Goal: Task Accomplishment & Management: Manage account settings

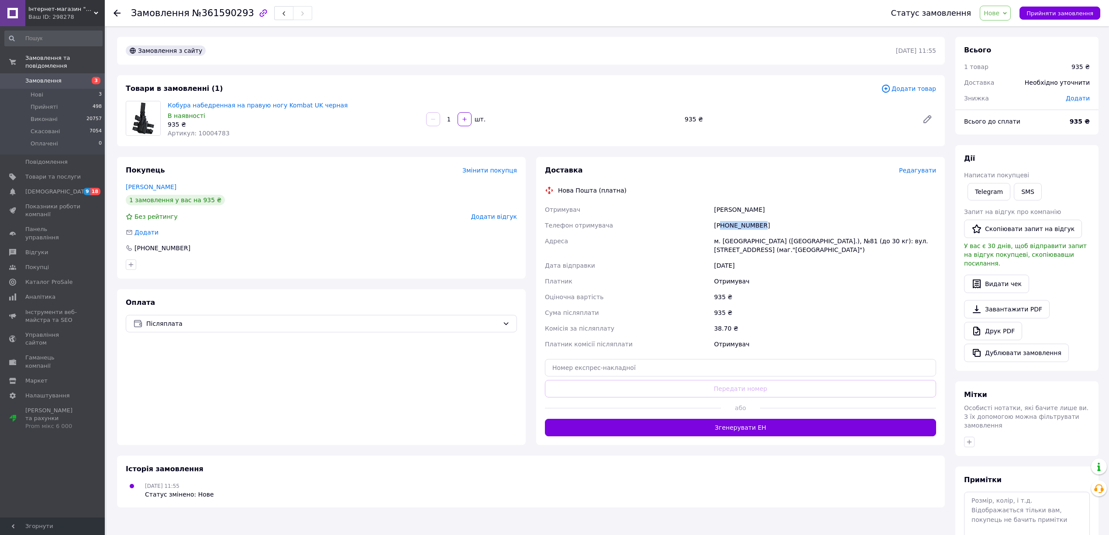
copy div "80990402413"
drag, startPoint x: 729, startPoint y: 224, endPoint x: 724, endPoint y: 224, distance: 4.8
click at [724, 224] on div "+380990402413" at bounding box center [825, 225] width 226 height 16
copy div "0990402413"
click at [721, 208] on div "Ткачев Сергей" at bounding box center [825, 210] width 226 height 16
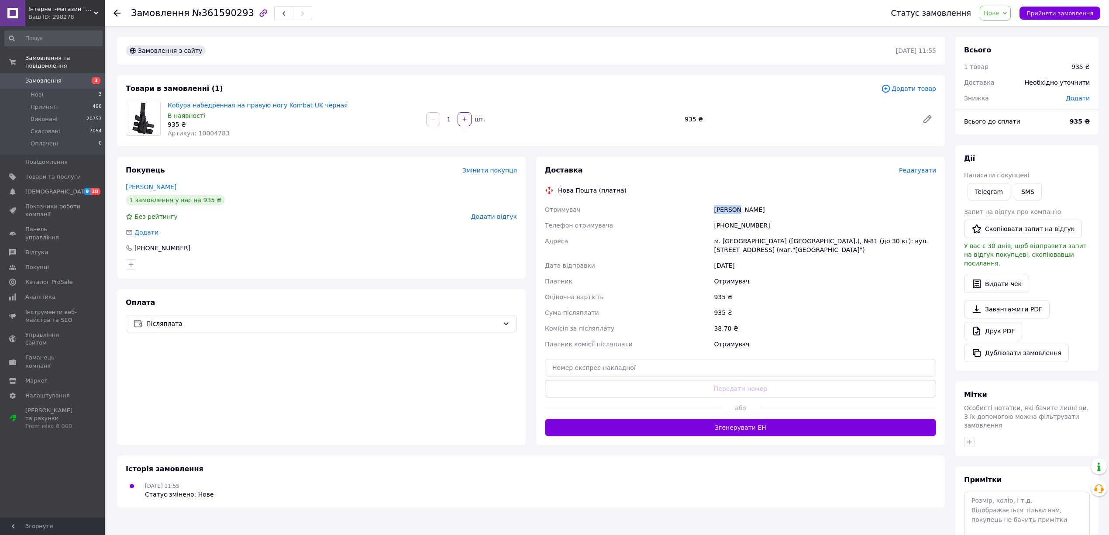
click at [721, 208] on div "Ткачев Сергей" at bounding box center [825, 210] width 226 height 16
copy div "Ткачев"
click at [743, 208] on div "Ткачев Сергей" at bounding box center [825, 210] width 226 height 16
copy div "Сергей"
click at [743, 208] on div "Ткачев Сергей" at bounding box center [825, 210] width 226 height 16
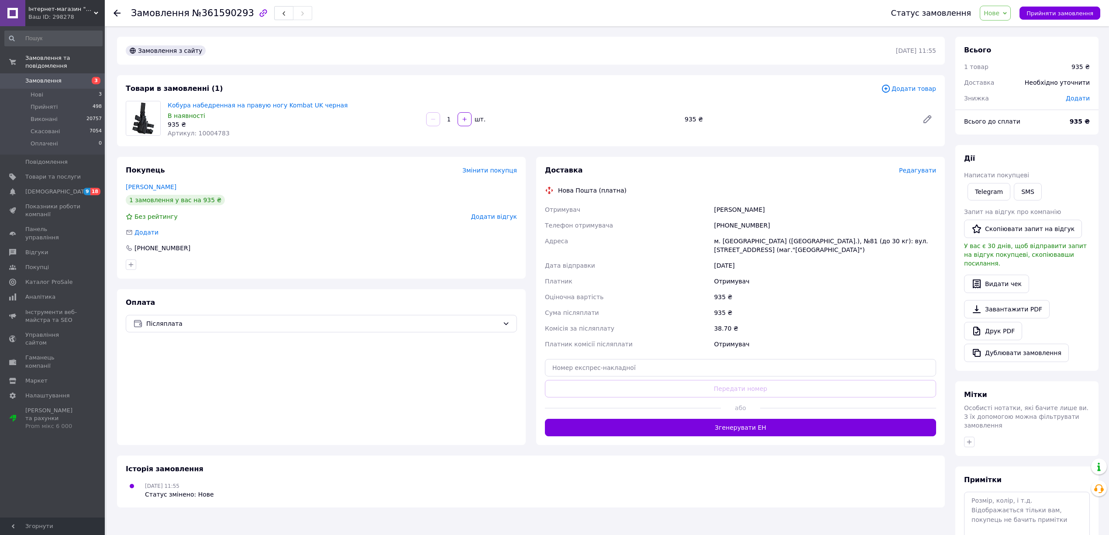
click at [211, 133] on span "Артикул: 10004783" at bounding box center [199, 133] width 62 height 7
copy span "10004783"
click at [211, 133] on span "Артикул: 10004783" at bounding box center [199, 133] width 62 height 7
click at [724, 240] on div "м. Київ (Київська обл.), №81 (до 30 кг): вул. Деміївська, 39 (маг."Велика Кишен…" at bounding box center [825, 245] width 226 height 24
click at [999, 12] on span "Нове" at bounding box center [991, 13] width 16 height 7
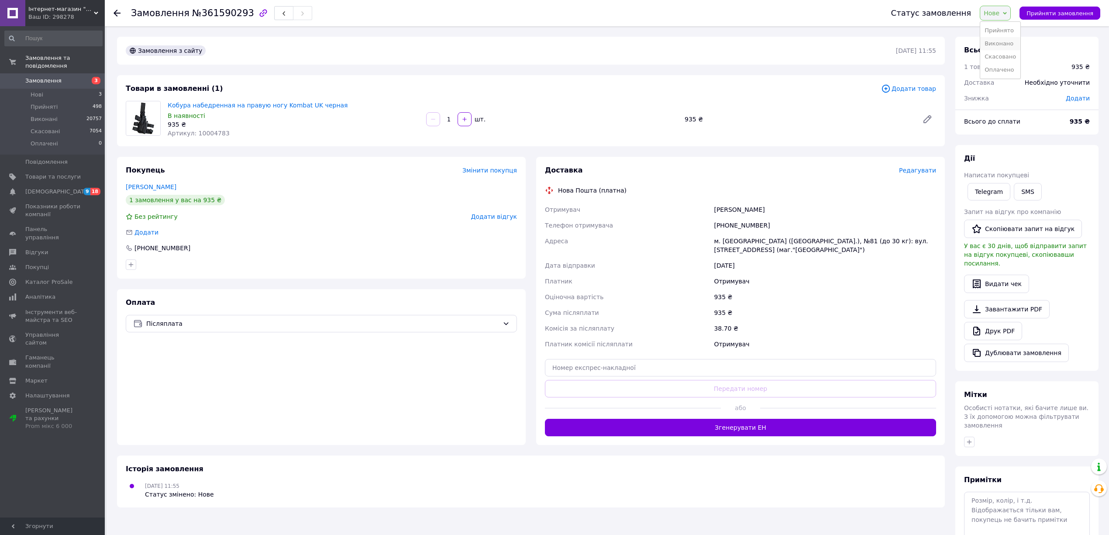
click at [1009, 44] on li "Виконано" at bounding box center [1000, 43] width 40 height 13
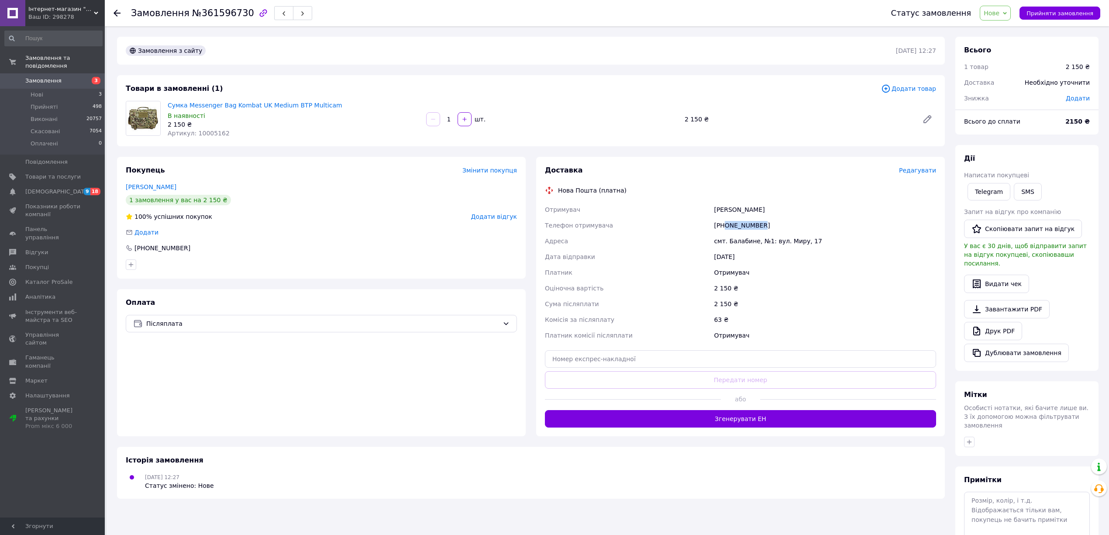
drag, startPoint x: 767, startPoint y: 224, endPoint x: 724, endPoint y: 223, distance: 43.2
click at [724, 223] on div "[PHONE_NUMBER]" at bounding box center [825, 225] width 226 height 16
click at [713, 210] on div "Храпливий Андрій" at bounding box center [825, 210] width 226 height 16
copy div "Храпливий"
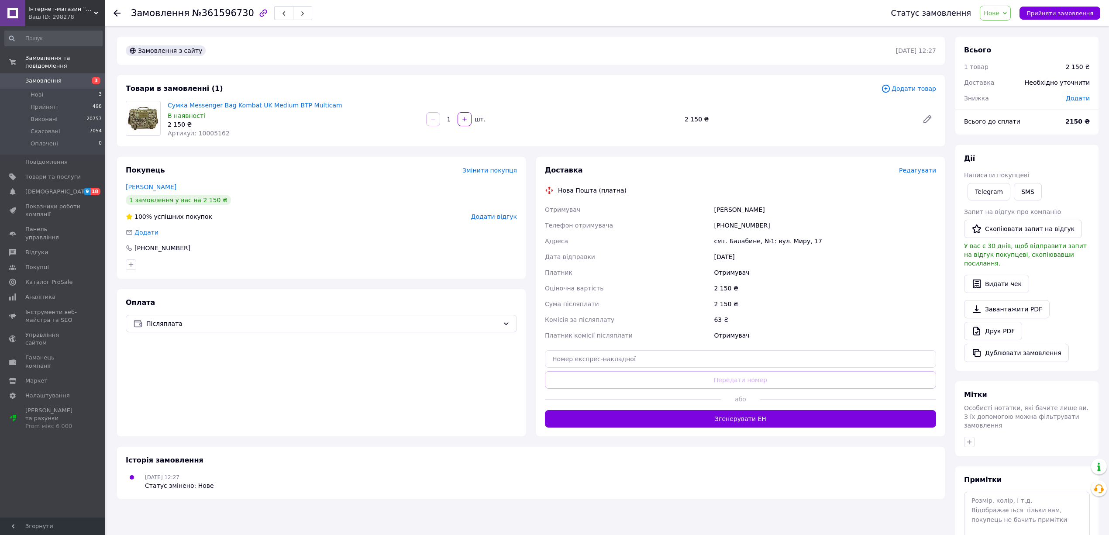
click at [748, 203] on div "Храпливий Андрій" at bounding box center [825, 210] width 226 height 16
copy div "Андрій"
click at [205, 135] on span "Артикул: 10005162" at bounding box center [199, 133] width 62 height 7
click at [205, 134] on span "Артикул: 10005162" at bounding box center [199, 133] width 62 height 7
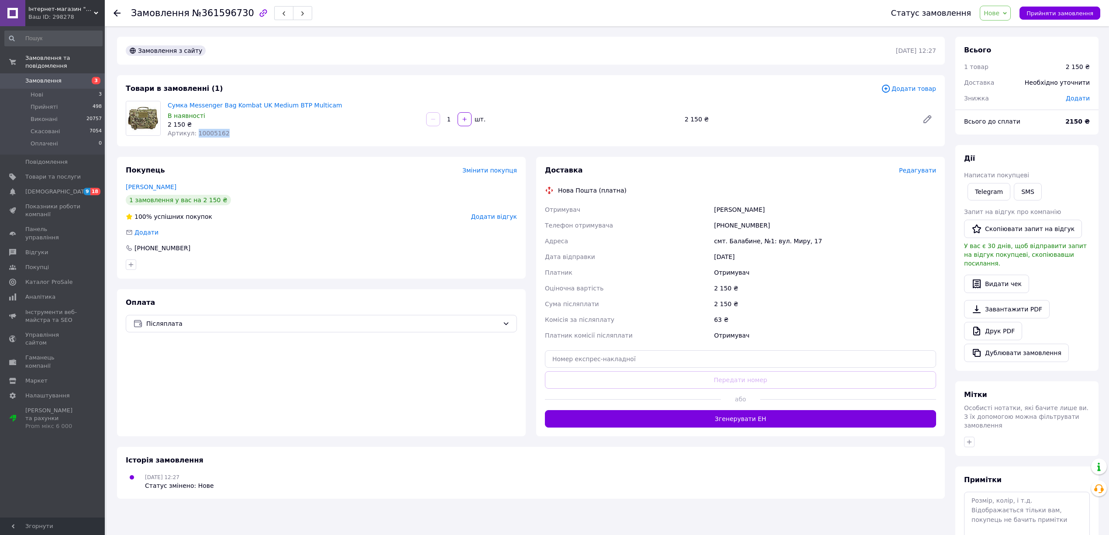
copy span "10005162"
click at [737, 237] on div "смт. Балабине, №1: вул. Миру, 17" at bounding box center [825, 241] width 226 height 16
drag, startPoint x: 737, startPoint y: 237, endPoint x: 1066, endPoint y: 233, distance: 328.7
click at [741, 237] on div "смт. Балабине, №1: вул. Миру, 17" at bounding box center [825, 241] width 226 height 16
copy div "Балабине"
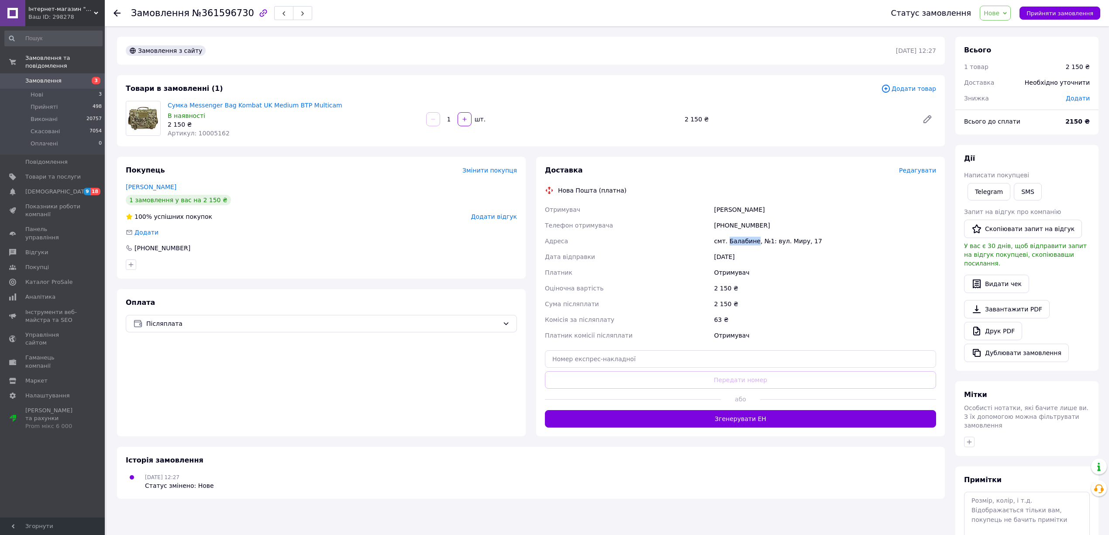
drag, startPoint x: 1003, startPoint y: 12, endPoint x: 1008, endPoint y: 52, distance: 40.5
click at [999, 12] on span "Нове" at bounding box center [991, 13] width 16 height 7
drag, startPoint x: 1006, startPoint y: 49, endPoint x: 1115, endPoint y: 9, distance: 116.3
click at [1006, 48] on li "Виконано" at bounding box center [1000, 43] width 40 height 13
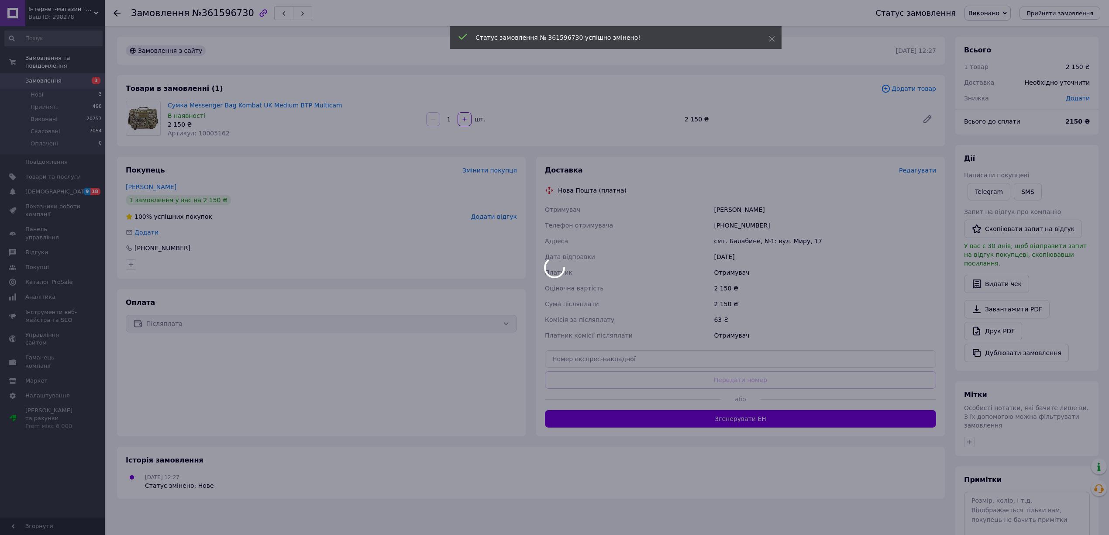
click at [428, 157] on body "Інтернет-магазин "Мілітарка Воєнторг" Ваш ID: 298278 Сайт Інтернет-магазин "Міл…" at bounding box center [554, 296] width 1109 height 592
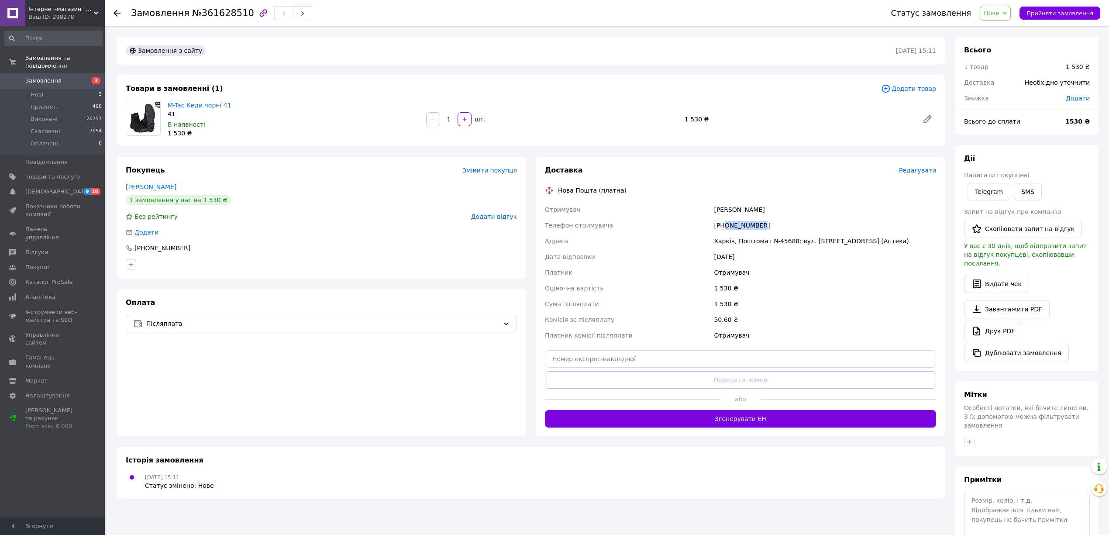
drag, startPoint x: 734, startPoint y: 221, endPoint x: 726, endPoint y: 224, distance: 8.8
click at [726, 224] on div "[PHONE_NUMBER]" at bounding box center [825, 225] width 226 height 16
click at [715, 209] on div "[PERSON_NAME]" at bounding box center [825, 210] width 226 height 16
click at [717, 208] on div "[PERSON_NAME]" at bounding box center [825, 210] width 226 height 16
click at [712, 209] on div "[PERSON_NAME]" at bounding box center [825, 210] width 226 height 16
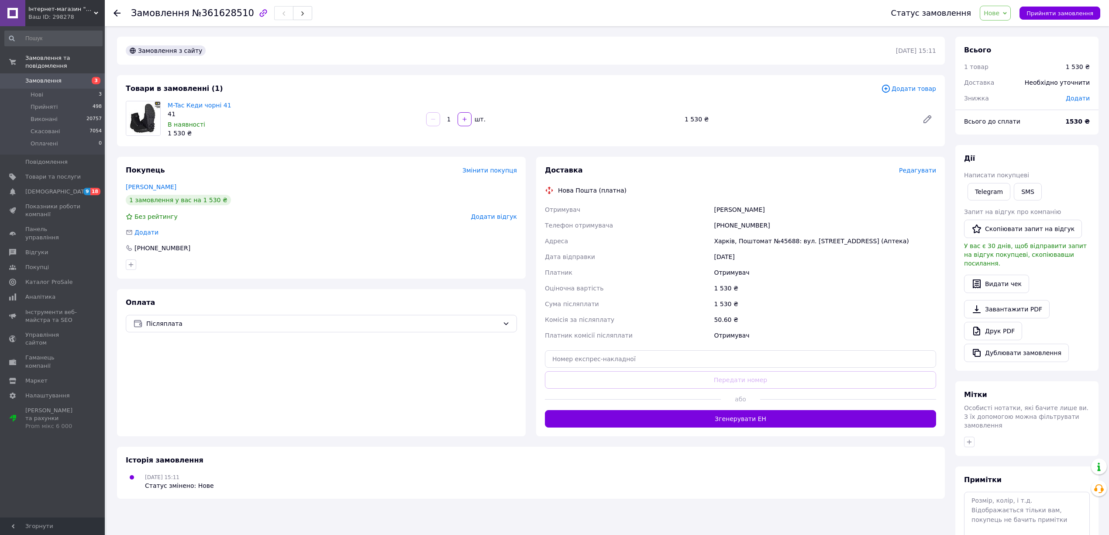
click at [719, 206] on div "[PERSON_NAME]" at bounding box center [825, 210] width 226 height 16
copy div "[PERSON_NAME]"
click at [719, 206] on div "[PERSON_NAME]" at bounding box center [825, 210] width 226 height 16
click at [736, 209] on div "[PERSON_NAME]" at bounding box center [825, 210] width 226 height 16
copy div "[PERSON_NAME]"
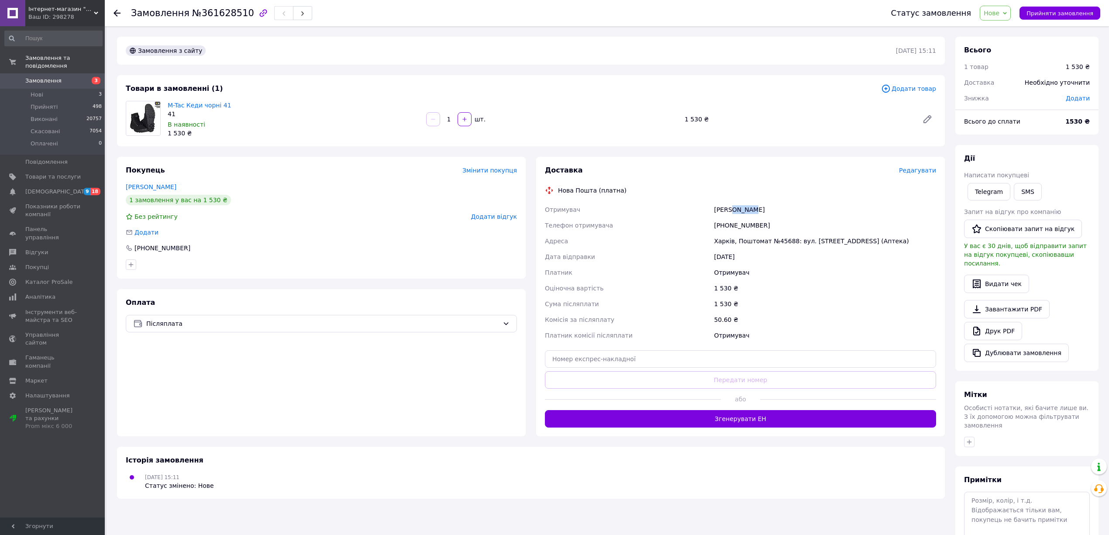
click at [736, 209] on div "[PERSON_NAME]" at bounding box center [825, 210] width 226 height 16
click at [731, 238] on div "Харків, Поштомат №45688: вул. [STREET_ADDRESS] (Аптека)" at bounding box center [825, 241] width 226 height 16
drag, startPoint x: 212, startPoint y: 106, endPoint x: 234, endPoint y: 114, distance: 24.3
click at [232, 113] on div "41" at bounding box center [293, 114] width 251 height 9
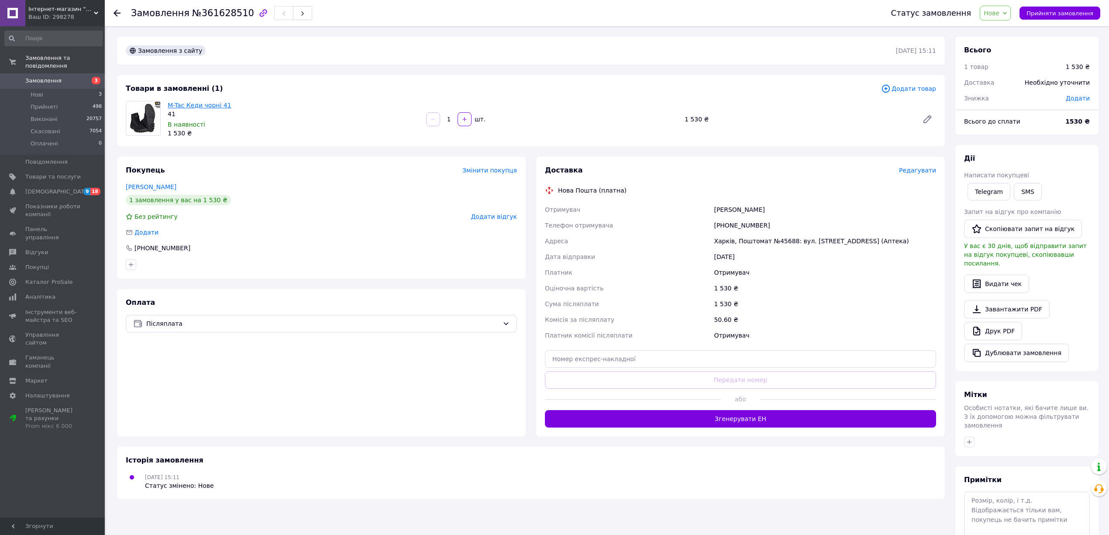
drag, startPoint x: 214, startPoint y: 111, endPoint x: 216, endPoint y: 106, distance: 5.5
click at [216, 106] on link "M-Tac Кеди чорні 41" at bounding box center [200, 105] width 64 height 7
click at [722, 240] on div "Харків, Поштомат №45688: вул. [STREET_ADDRESS] (Аптека)" at bounding box center [825, 241] width 226 height 16
copy div "Харків"
click at [722, 240] on div "Харків, Поштомат №45688: вул. [STREET_ADDRESS] (Аптека)" at bounding box center [825, 241] width 226 height 16
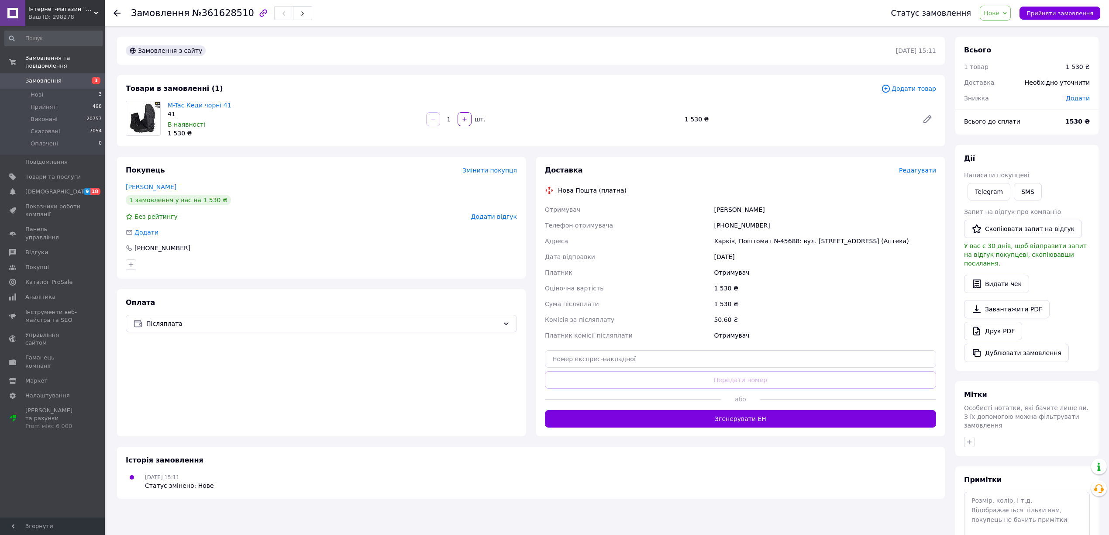
drag, startPoint x: 1001, startPoint y: 3, endPoint x: 1002, endPoint y: 7, distance: 5.0
click at [1001, 3] on div "Статус замовлення Нове Прийнято Виконано Скасовано Оплачено Прийняти замовлення" at bounding box center [986, 13] width 227 height 26
click at [1002, 7] on span "Нове" at bounding box center [995, 13] width 31 height 15
click at [1003, 45] on li "Виконано" at bounding box center [1000, 43] width 40 height 13
